Goal: Complete application form

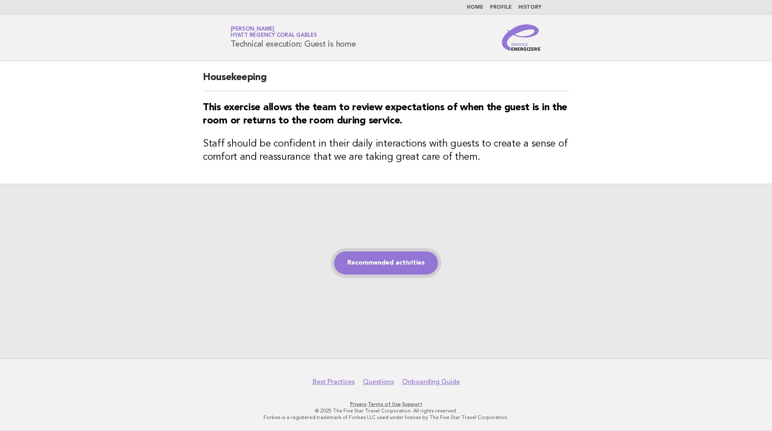
click at [399, 264] on link "Recommended activities" at bounding box center [386, 262] width 104 height 23
click at [378, 263] on link "Recommended activities" at bounding box center [386, 262] width 104 height 23
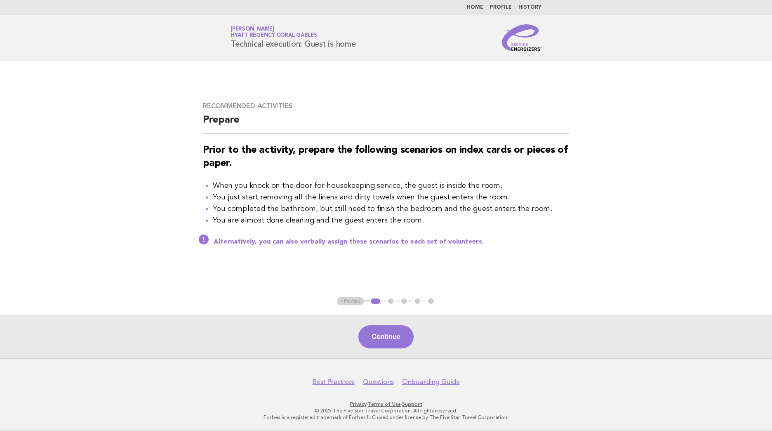
drag, startPoint x: 390, startPoint y: 328, endPoint x: 508, endPoint y: 332, distance: 118.5
click at [390, 327] on button "Continue" at bounding box center [386, 336] width 55 height 23
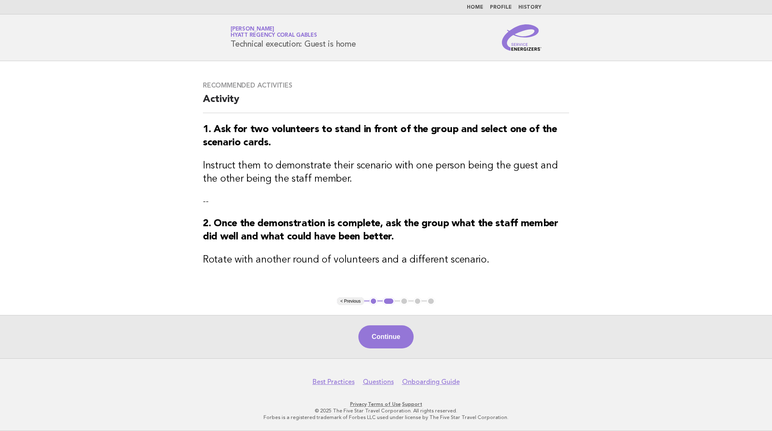
click at [389, 331] on button "Continue" at bounding box center [386, 336] width 55 height 23
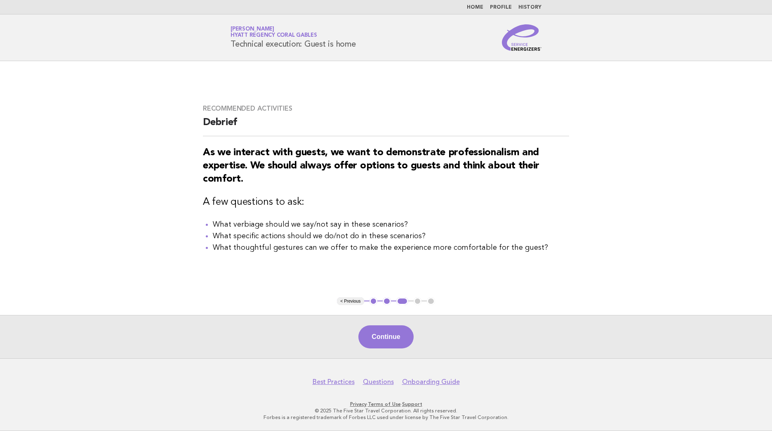
click at [380, 339] on button "Continue" at bounding box center [386, 336] width 55 height 23
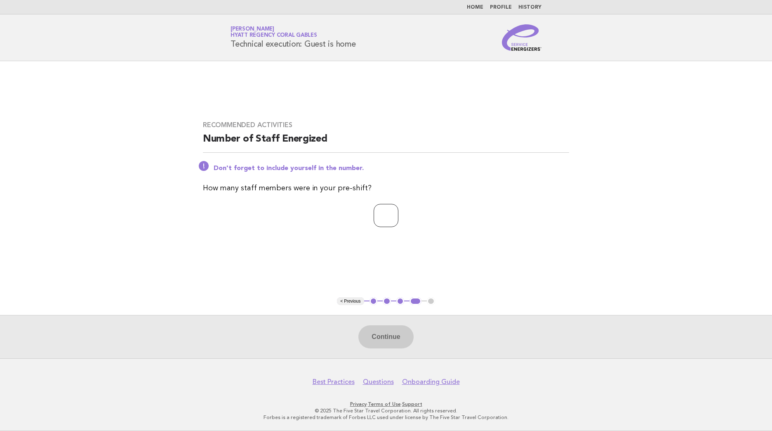
click at [381, 221] on input "number" at bounding box center [386, 215] width 25 height 23
type input "*"
click at [394, 333] on button "Continue" at bounding box center [386, 336] width 55 height 23
